Goal: Information Seeking & Learning: Learn about a topic

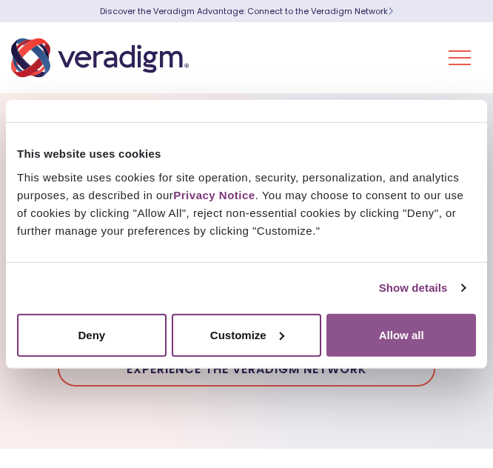
click at [423, 325] on button "Allow all" at bounding box center [401, 334] width 150 height 43
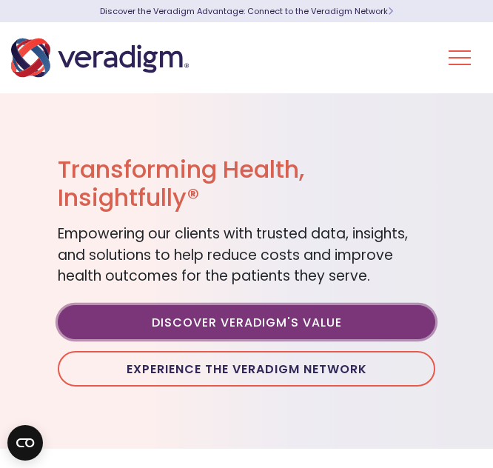
click at [374, 329] on link "Discover Veradigm's Value" at bounding box center [247, 322] width 378 height 34
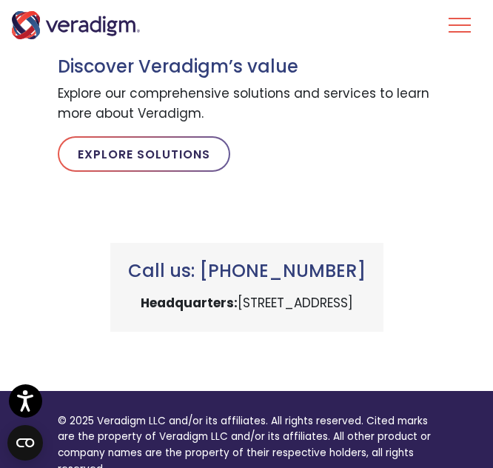
scroll to position [1210, 0]
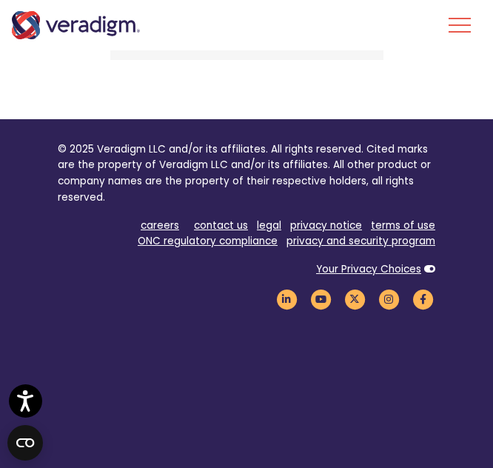
drag, startPoint x: 498, startPoint y: 63, endPoint x: 166, endPoint y: 3, distance: 337.1
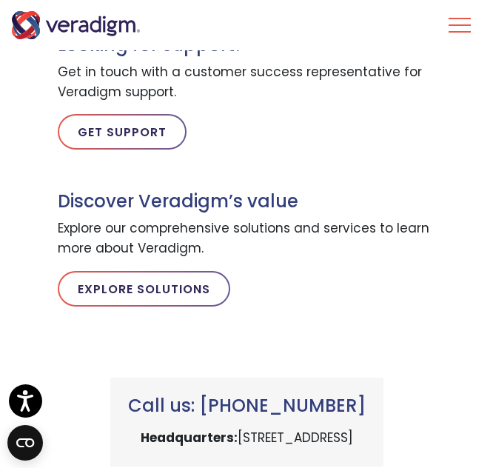
scroll to position [812, 0]
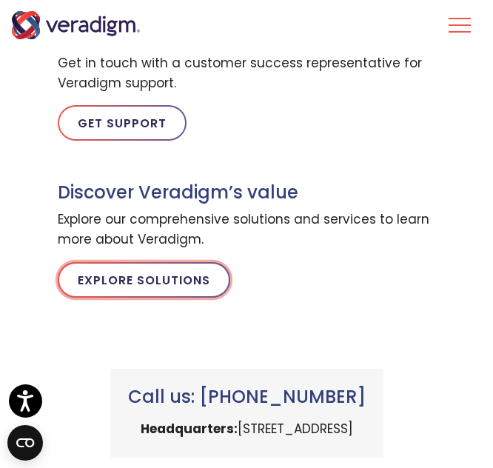
click at [170, 280] on link "Explore Solutions" at bounding box center [144, 280] width 173 height 36
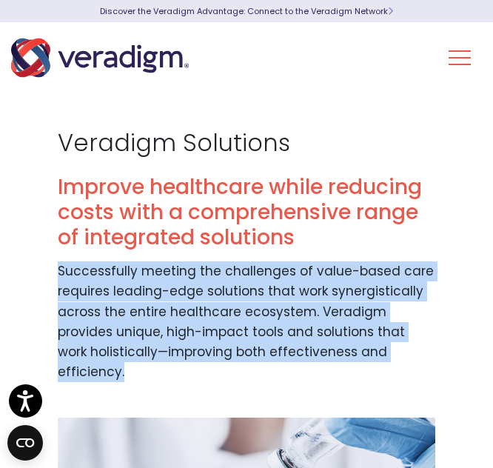
drag, startPoint x: 52, startPoint y: 271, endPoint x: 426, endPoint y: 358, distance: 384.7
copy p "Successfully meeting the challenges of value-based care requires leading-edge s…"
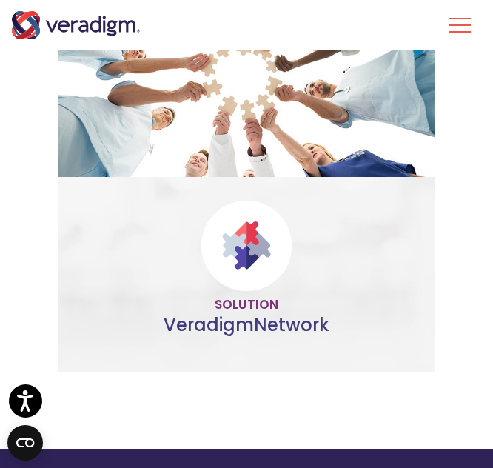
scroll to position [1627, 0]
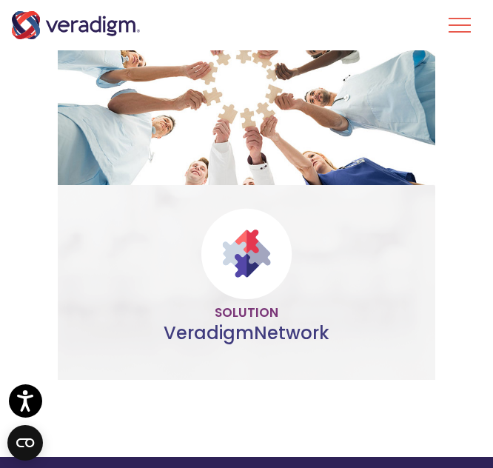
click at [84, 232] on p "Help your customers reach their goals by joining the Veradigm Network to delive…" at bounding box center [247, 262] width 348 height 61
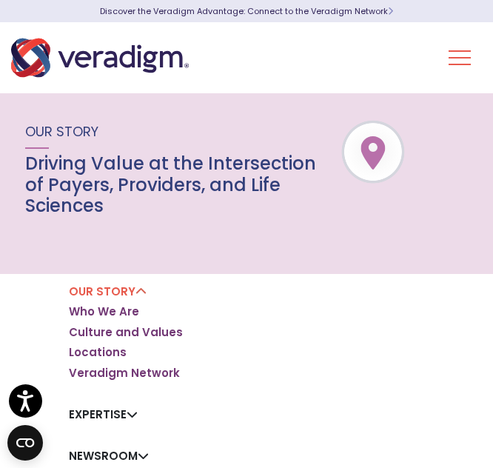
drag, startPoint x: 496, startPoint y: 47, endPoint x: 504, endPoint y: 130, distance: 82.6
click at [492, 130] on html "Press Alt+1 for screen-reader mode, Alt+0 to cancel Accessibility Screen-Reader…" at bounding box center [246, 234] width 493 height 468
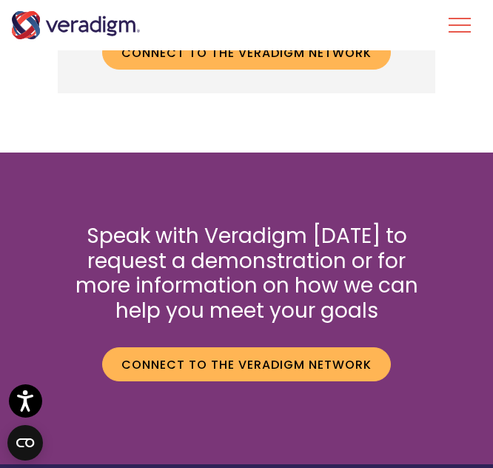
scroll to position [2721, 0]
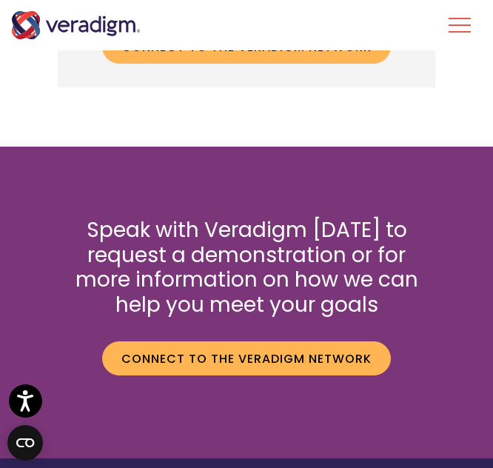
drag, startPoint x: 375, startPoint y: 13, endPoint x: 330, endPoint y: 13, distance: 44.4
click at [330, 13] on div "Life Sciences Health Plans + Payers Healthcare Providers Health IT Vendors Insi…" at bounding box center [246, 25] width 493 height 50
